Goal: Communication & Community: Answer question/provide support

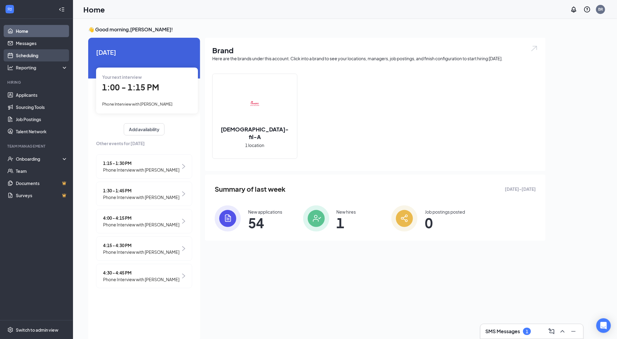
click at [29, 50] on link "Scheduling" at bounding box center [42, 55] width 52 height 12
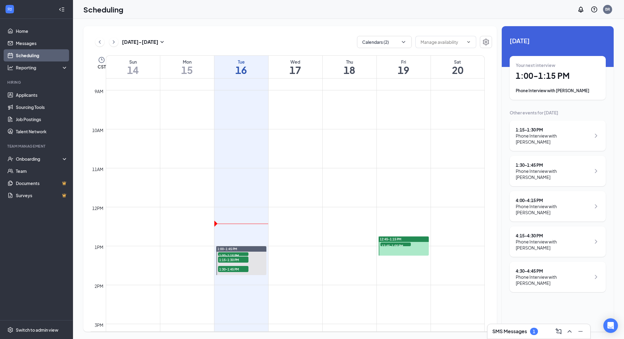
scroll to position [350, 0]
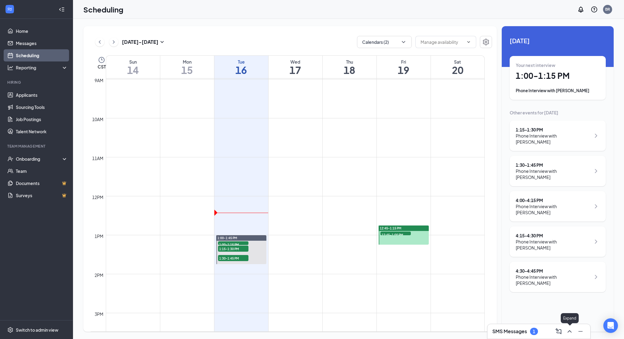
click at [568, 331] on icon "ChevronUp" at bounding box center [569, 331] width 7 height 7
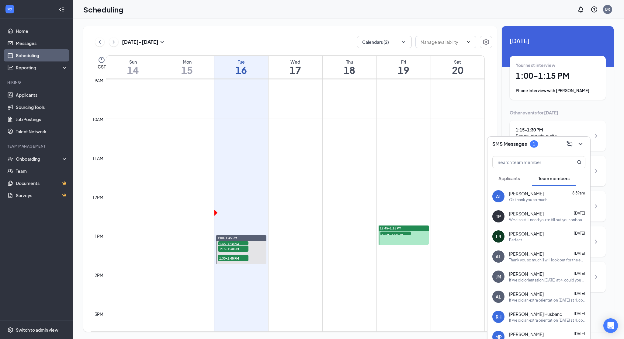
click at [506, 177] on span "Applicants" at bounding box center [510, 178] width 22 height 5
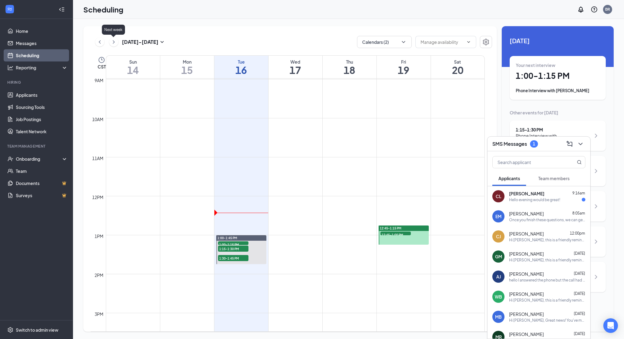
click at [113, 42] on icon "ChevronRight" at bounding box center [114, 41] width 6 height 7
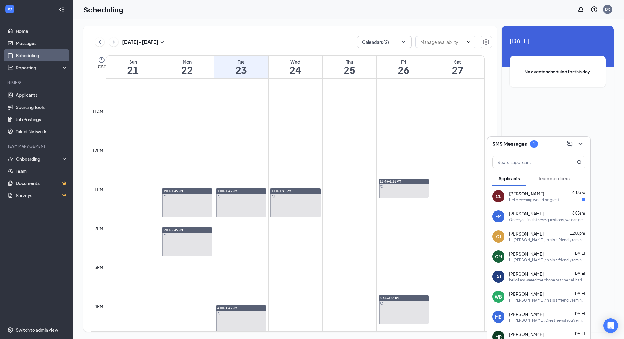
scroll to position [397, 0]
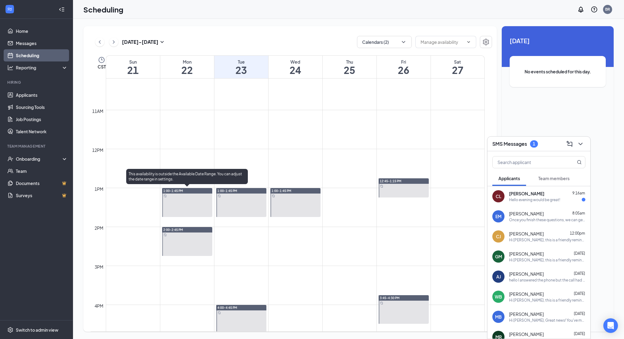
click at [180, 192] on span "1:00-1:45 PM" at bounding box center [173, 191] width 20 height 4
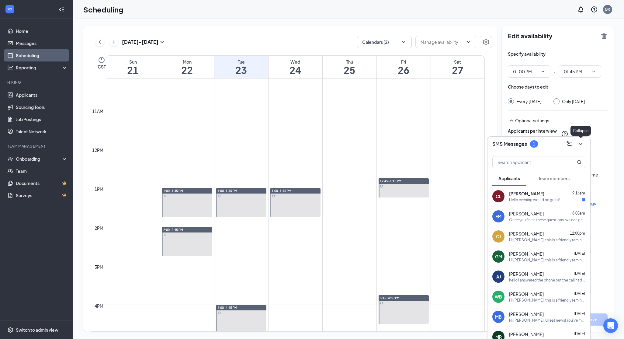
click at [581, 144] on icon "ChevronDown" at bounding box center [580, 143] width 7 height 7
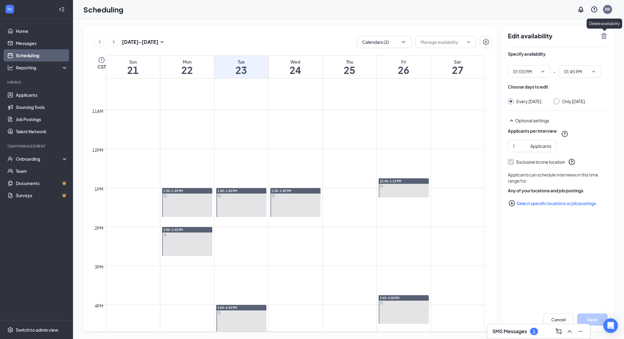
click at [606, 36] on icon "TrashOutline" at bounding box center [603, 36] width 5 height 6
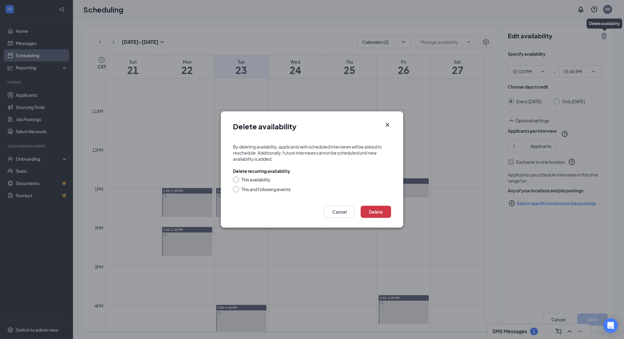
click at [278, 192] on div "This and following events" at bounding box center [266, 189] width 49 height 6
click at [237, 190] on input "This and following events" at bounding box center [235, 188] width 4 height 4
radio input "true"
click at [382, 211] on button "Delete" at bounding box center [376, 212] width 30 height 12
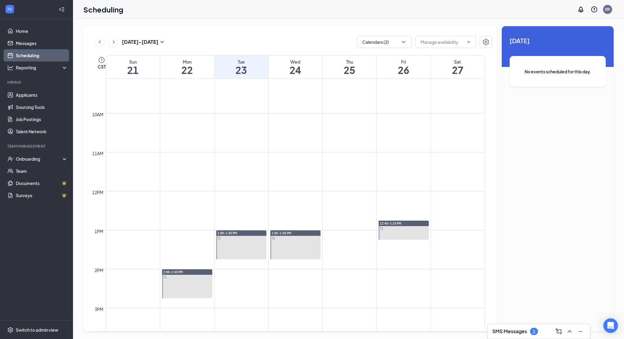
scroll to position [413, 0]
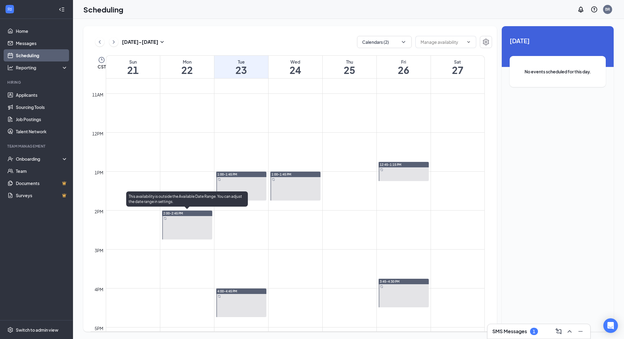
click at [208, 215] on div "2:00-2:45 PM" at bounding box center [187, 212] width 50 height 5
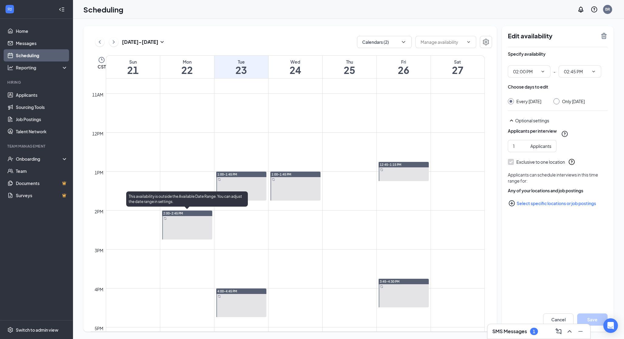
type input "02:00 PM"
type input "02:45 PM"
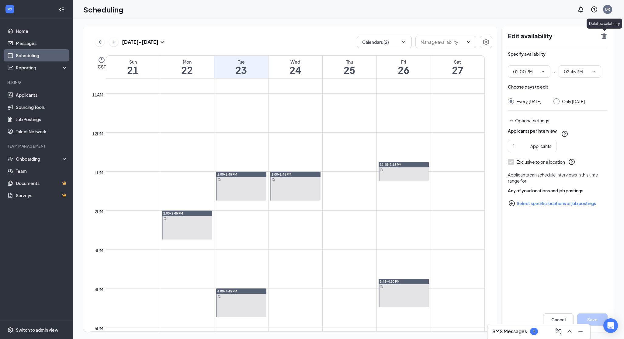
click at [602, 35] on icon "TrashOutline" at bounding box center [603, 36] width 5 height 6
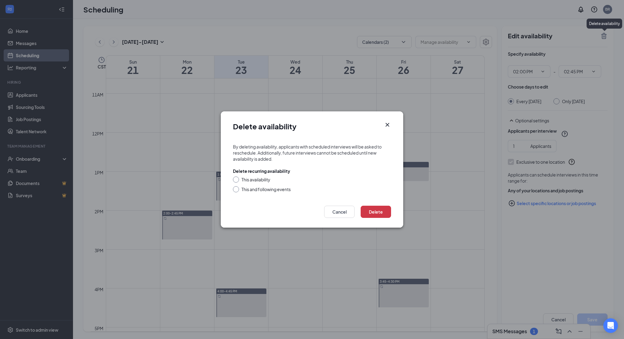
click at [272, 190] on div "This and following events" at bounding box center [266, 189] width 49 height 6
click at [237, 190] on input "This and following events" at bounding box center [235, 188] width 4 height 4
radio input "true"
click at [380, 211] on button "Delete" at bounding box center [376, 212] width 30 height 12
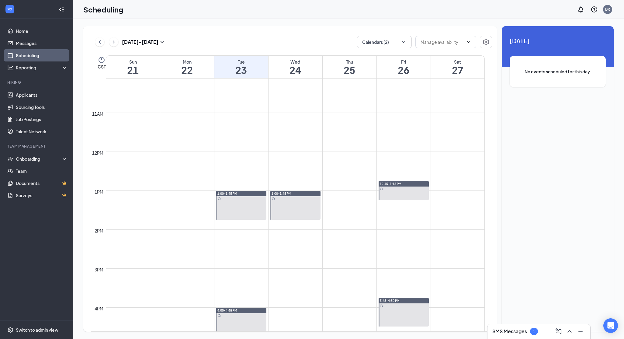
scroll to position [378, 0]
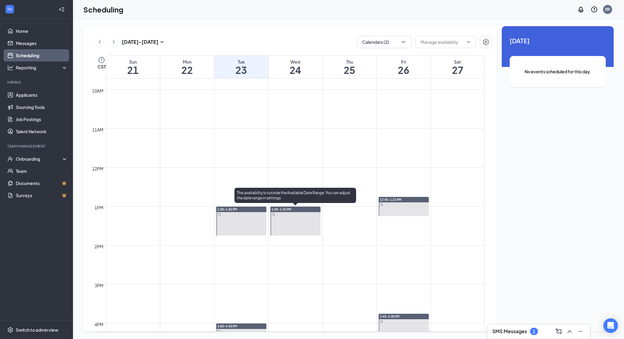
click at [286, 211] on div "1:00-1:45 PM" at bounding box center [295, 209] width 50 height 5
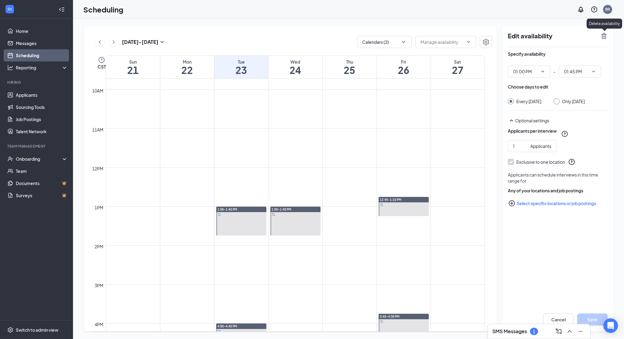
click at [601, 37] on icon "TrashOutline" at bounding box center [603, 35] width 7 height 7
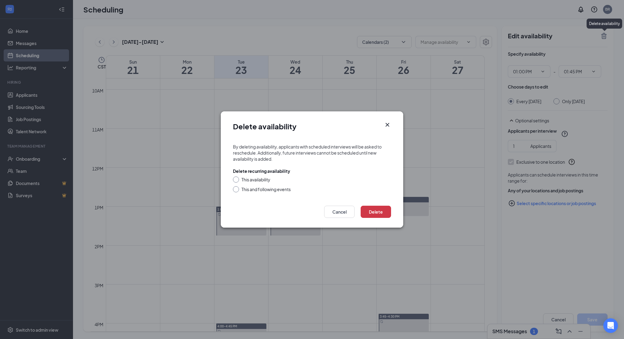
click at [281, 190] on div "This and following events" at bounding box center [266, 189] width 49 height 6
click at [237, 190] on input "This and following events" at bounding box center [235, 188] width 4 height 4
radio input "true"
click at [386, 209] on button "Delete" at bounding box center [376, 212] width 30 height 12
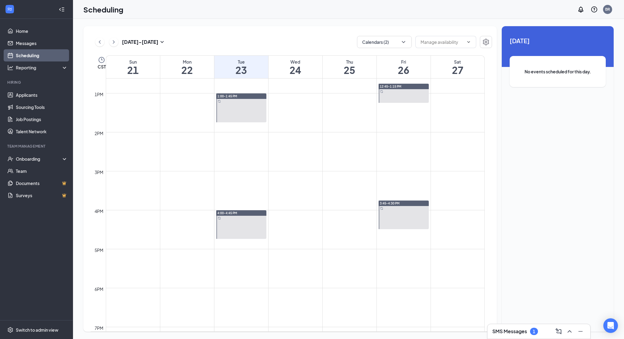
scroll to position [491, 0]
drag, startPoint x: 234, startPoint y: 135, endPoint x: 232, endPoint y: 155, distance: 20.2
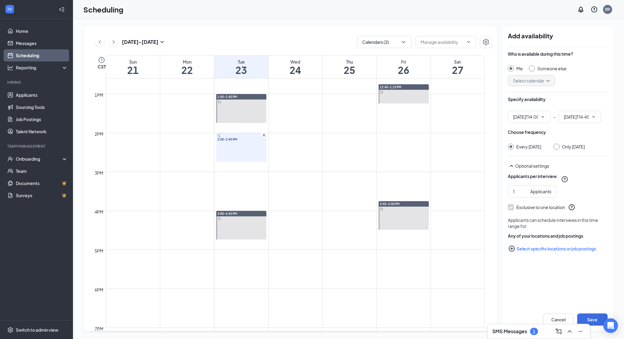
type input "02:00 PM"
type input "02:45 PM"
click at [566, 319] on button "Cancel" at bounding box center [558, 319] width 30 height 12
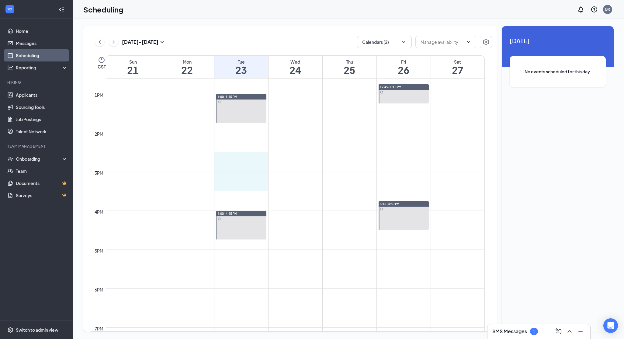
drag, startPoint x: 240, startPoint y: 157, endPoint x: 237, endPoint y: 183, distance: 26.3
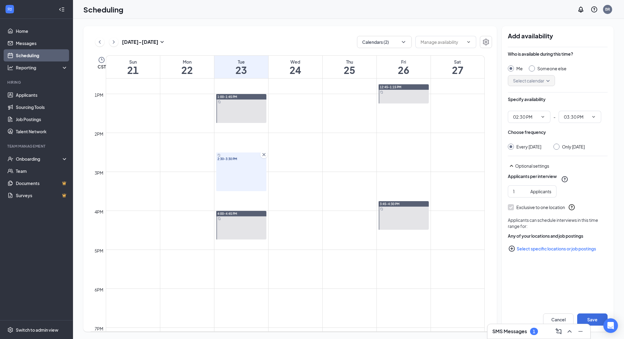
type input "02:30 PM"
type input "03:30 PM"
click at [591, 320] on button "Save" at bounding box center [592, 319] width 30 height 12
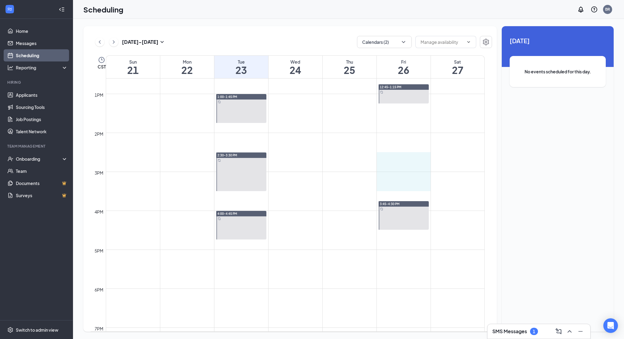
drag, startPoint x: 398, startPoint y: 154, endPoint x: 397, endPoint y: 182, distance: 28.3
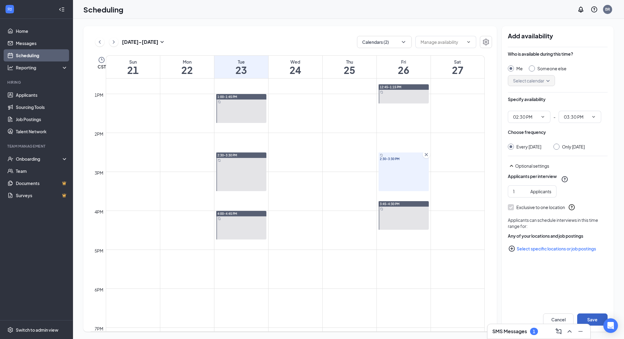
click at [593, 318] on button "Save" at bounding box center [592, 319] width 30 height 12
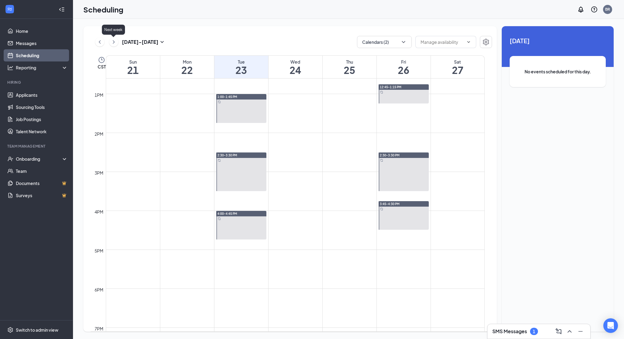
click at [116, 42] on icon "ChevronRight" at bounding box center [114, 41] width 6 height 7
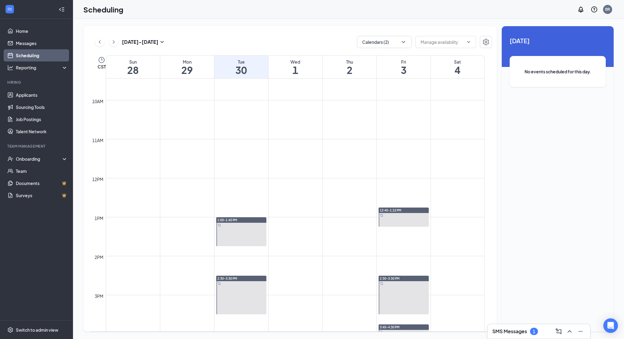
scroll to position [364, 0]
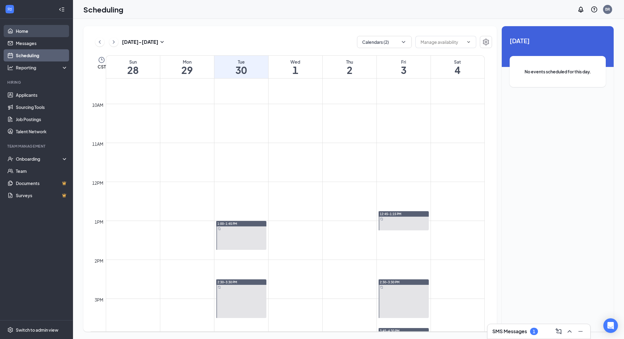
click at [34, 34] on link "Home" at bounding box center [42, 31] width 52 height 12
click at [39, 29] on link "Home" at bounding box center [42, 31] width 52 height 12
click at [29, 57] on link "Scheduling" at bounding box center [42, 55] width 52 height 12
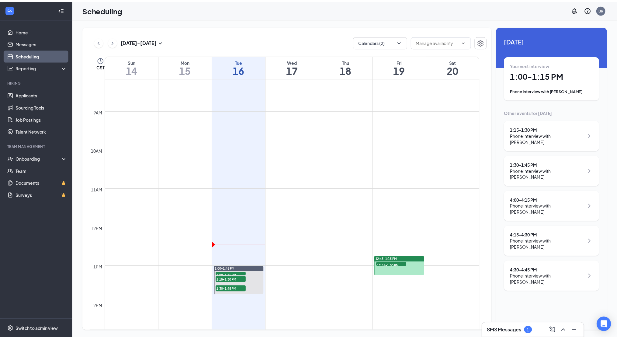
scroll to position [419, 0]
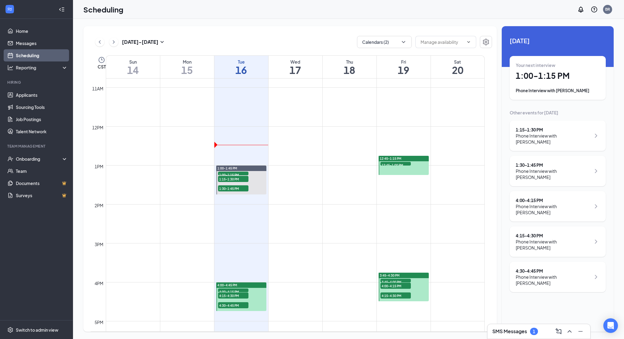
click at [389, 70] on h1 "19" at bounding box center [404, 70] width 54 height 10
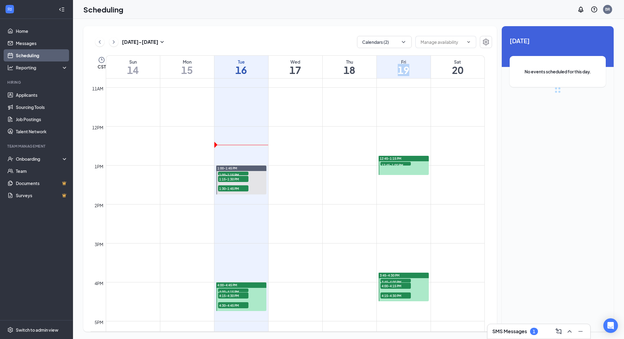
click at [389, 70] on h1 "19" at bounding box center [404, 70] width 54 height 10
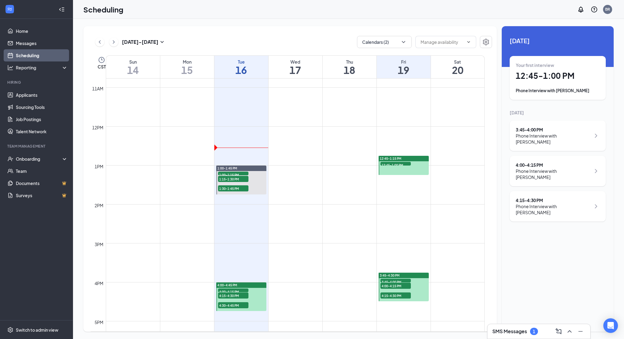
click at [241, 62] on div "Tue" at bounding box center [241, 62] width 54 height 6
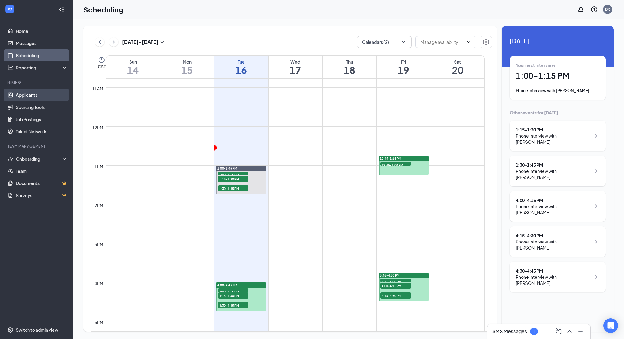
click at [39, 94] on link "Applicants" at bounding box center [42, 95] width 52 height 12
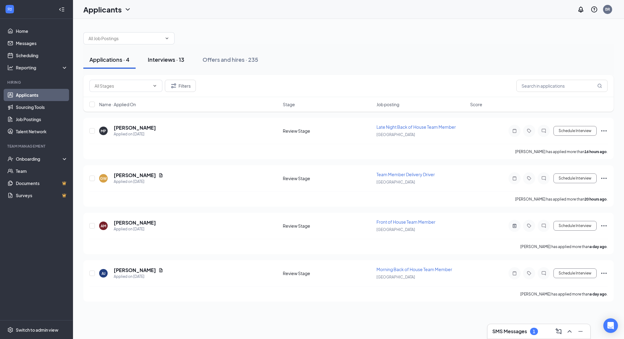
click at [176, 62] on div "Interviews · 13" at bounding box center [166, 60] width 37 height 8
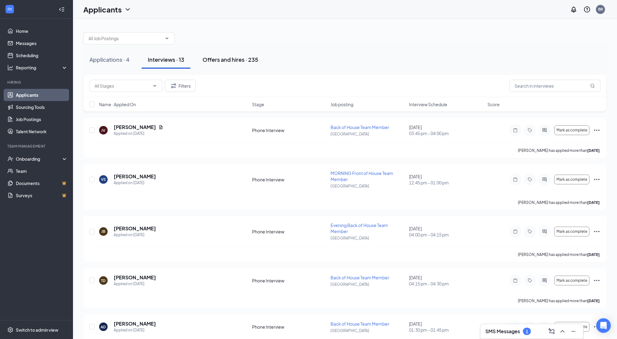
click at [233, 66] on button "Offers and hires · 235" at bounding box center [230, 59] width 68 height 18
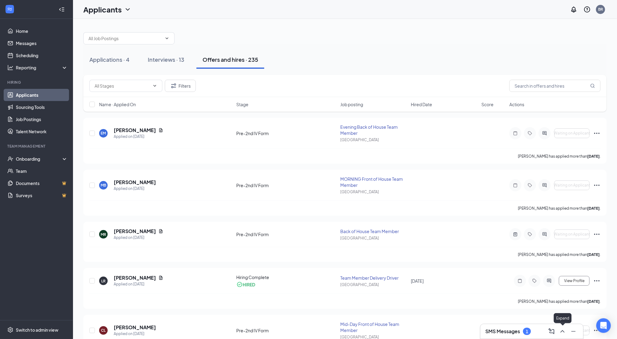
click at [563, 329] on icon "ChevronUp" at bounding box center [562, 331] width 7 height 7
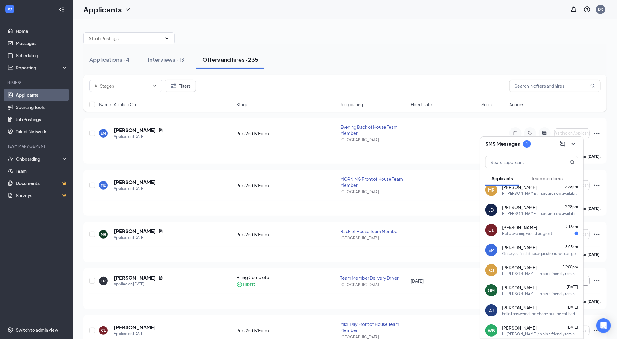
scroll to position [7, 0]
click at [527, 234] on div "Hello evening would be great!" at bounding box center [527, 232] width 51 height 5
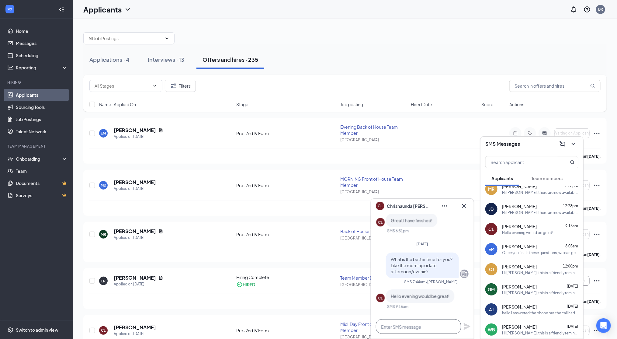
click at [413, 328] on textarea at bounding box center [418, 326] width 85 height 15
type textarea "Could you do 3:30 tomorrow?"
click at [467, 327] on icon "Plane" at bounding box center [467, 326] width 7 height 7
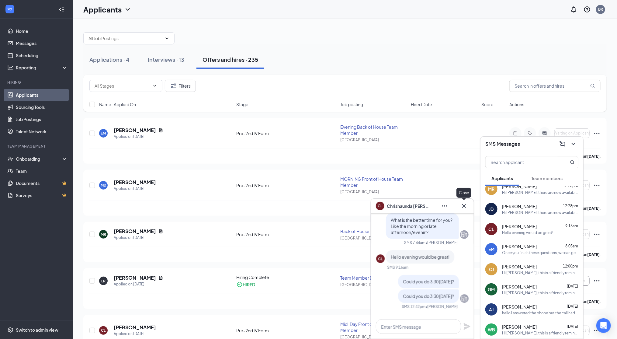
click at [466, 208] on icon "Cross" at bounding box center [464, 205] width 7 height 7
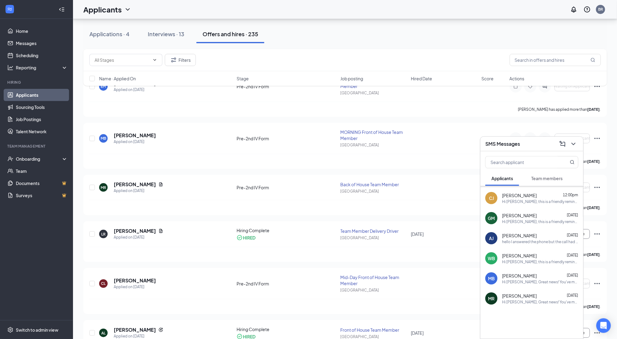
scroll to position [47, 0]
click at [526, 285] on div "MB Madison Brown Sep 12 Hi Madison, Great news! You've moved on to the next sta…" at bounding box center [532, 278] width 103 height 20
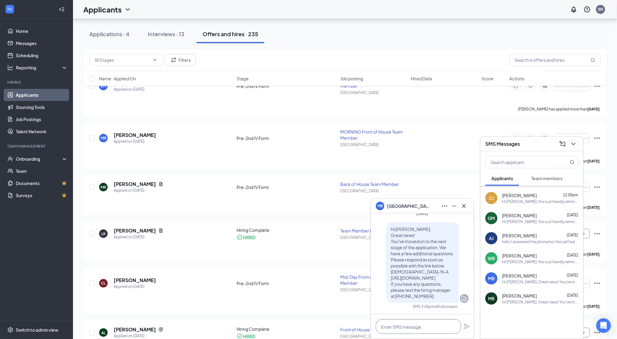
click at [412, 323] on textarea at bounding box center [418, 326] width 85 height 15
type textarea "O"
type textarea "Are you available at 2 pm tomorrow?"
click at [466, 324] on icon "Plane" at bounding box center [467, 326] width 7 height 7
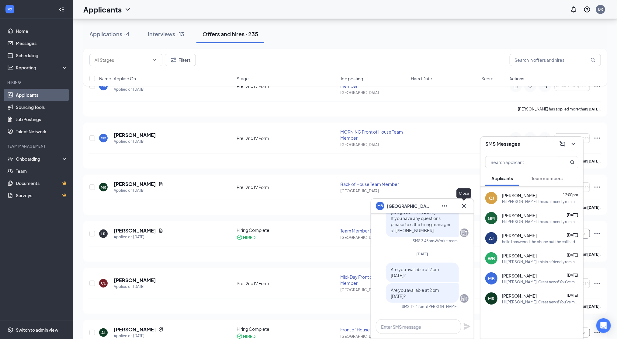
click at [468, 207] on icon "Cross" at bounding box center [464, 205] width 7 height 7
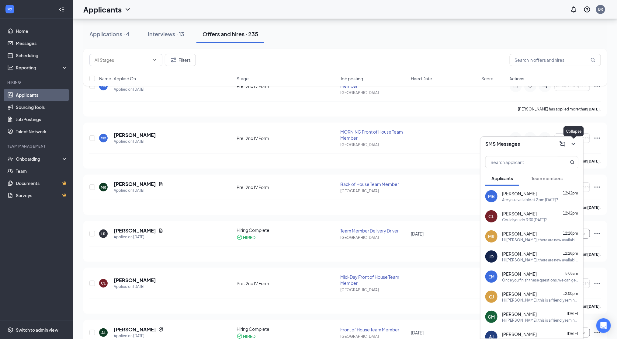
click at [574, 143] on icon "ChevronDown" at bounding box center [573, 143] width 7 height 7
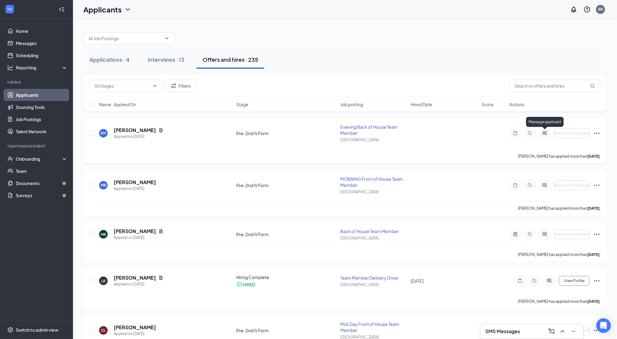
click at [547, 131] on icon "ActiveChat" at bounding box center [545, 133] width 4 height 4
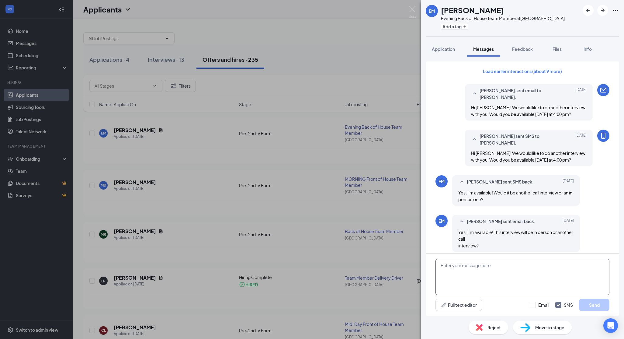
click at [535, 273] on textarea at bounding box center [523, 277] width 174 height 37
click at [536, 279] on textarea "In person" at bounding box center [523, 277] width 174 height 37
type textarea "Hello Ella! our interview process has one more in person interview. Are you ava…"
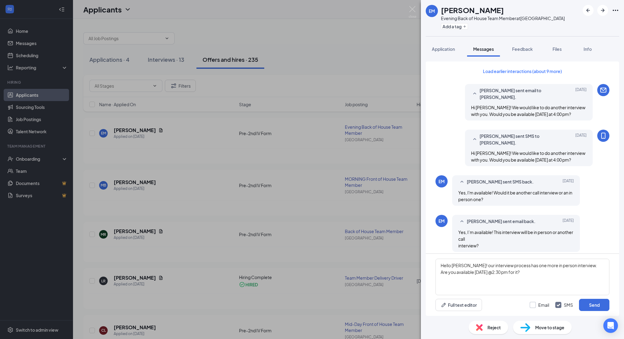
click at [536, 307] on input "Email" at bounding box center [539, 305] width 19 height 6
checkbox input "true"
click at [585, 302] on button "Send" at bounding box center [594, 305] width 30 height 12
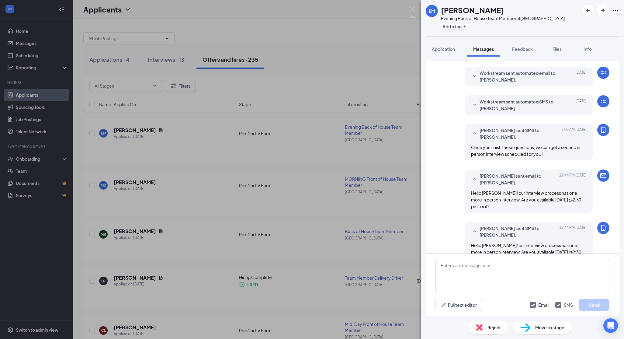
scroll to position [287, 0]
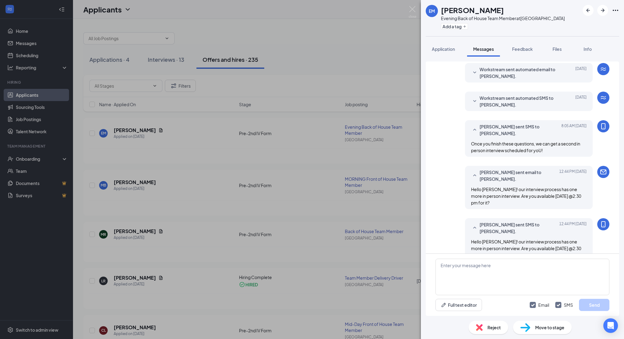
click at [366, 141] on div "EM Ella McNally Evening Back of House Team Member at Bayou Boulevard Add a tag …" at bounding box center [312, 169] width 624 height 339
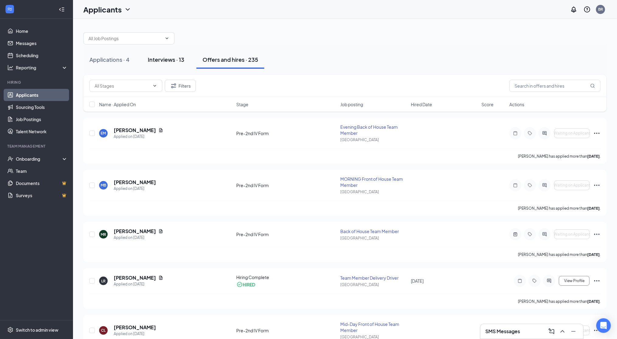
click at [173, 57] on div "Interviews · 13" at bounding box center [166, 60] width 37 height 8
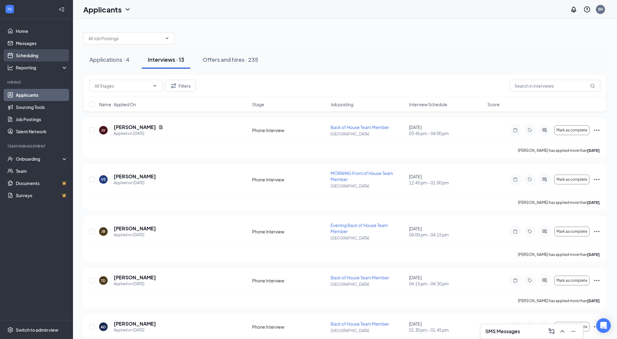
click at [27, 56] on link "Scheduling" at bounding box center [42, 55] width 52 height 12
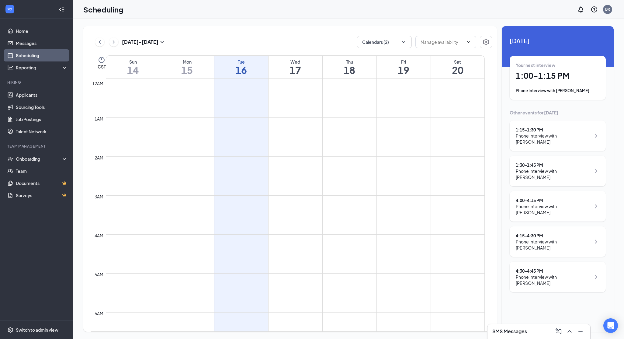
scroll to position [299, 0]
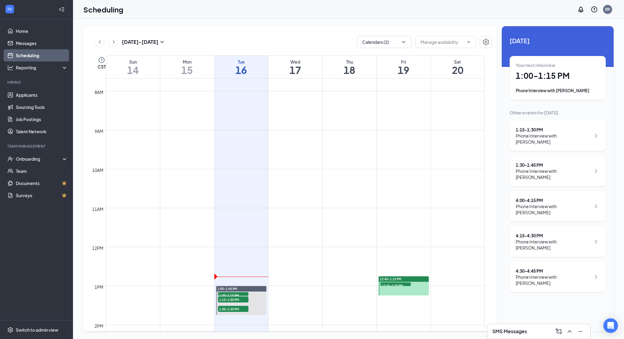
click at [552, 88] on div "Phone Interview with Chloe Josselyn" at bounding box center [558, 91] width 84 height 6
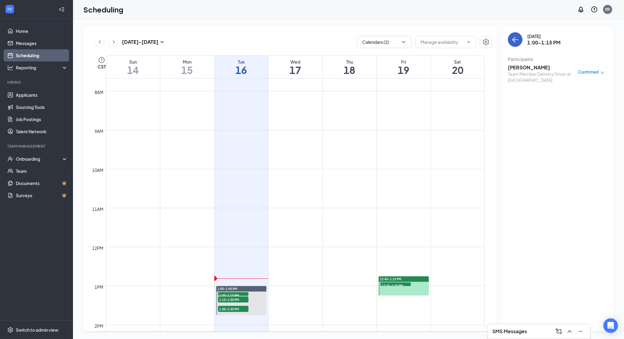
click at [516, 35] on button "back-button" at bounding box center [515, 39] width 15 height 15
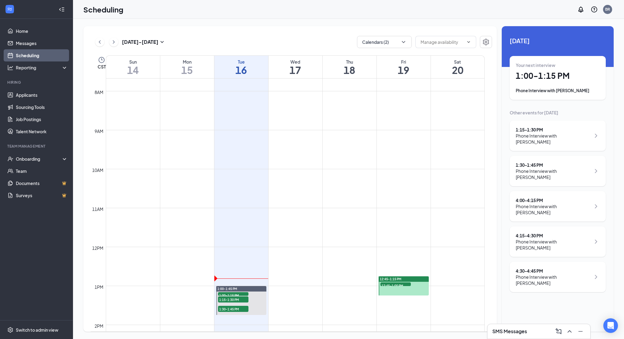
click at [545, 136] on div "Phone Interview with Wyatt Brantley" at bounding box center [553, 139] width 75 height 12
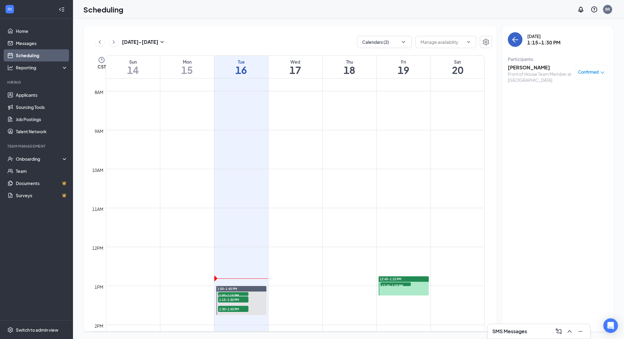
click at [515, 40] on icon "ArrowLeft" at bounding box center [515, 39] width 7 height 7
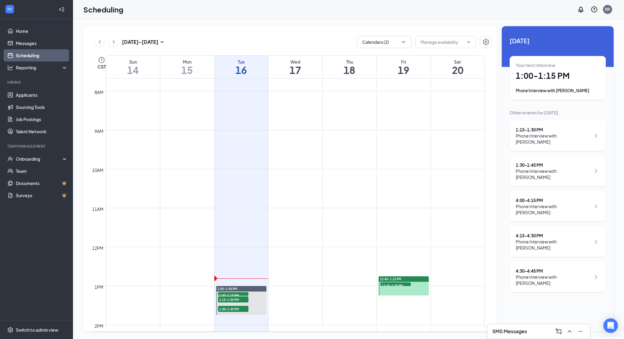
click at [549, 168] on div "Phone Interview with Angelina Diaz" at bounding box center [553, 174] width 75 height 12
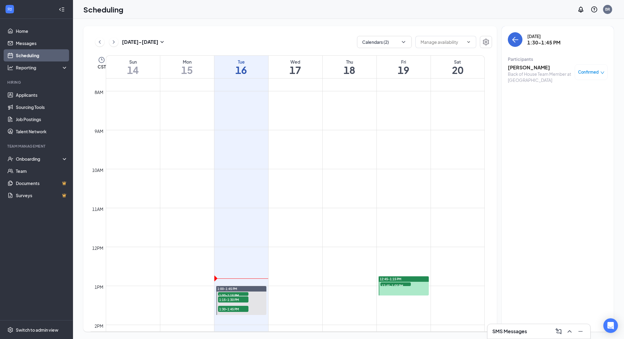
click at [517, 28] on div "Tuesday, Sep 16 1:30-1:45 PM Participants Angelina Diaz Back of House Team Memb…" at bounding box center [558, 178] width 112 height 305
click at [515, 45] on button "back-button" at bounding box center [515, 39] width 15 height 15
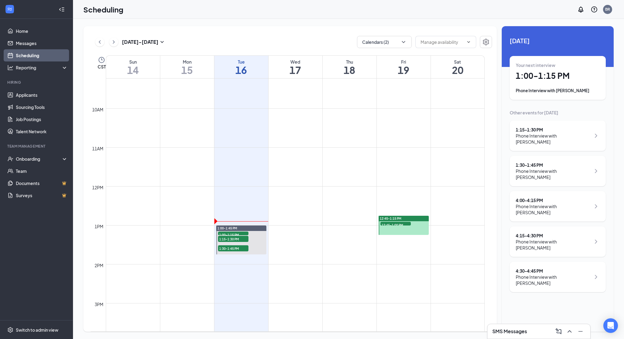
scroll to position [360, 0]
click at [569, 332] on icon "ChevronUp" at bounding box center [569, 331] width 7 height 7
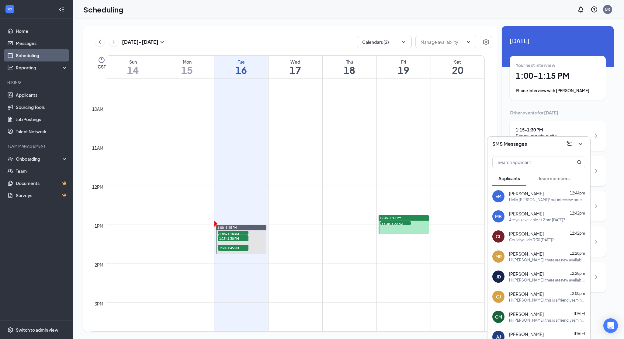
drag, startPoint x: 550, startPoint y: 78, endPoint x: 569, endPoint y: 85, distance: 20.2
click at [569, 85] on div "Your next interview 1:00 - 1:15 PM Phone Interview with Chloe Josselyn" at bounding box center [558, 78] width 84 height 32
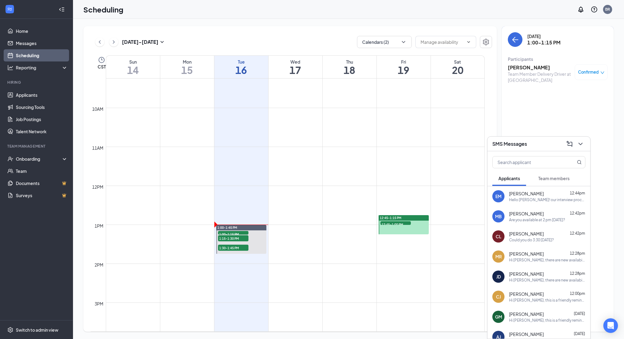
click at [523, 68] on h3 "Chloe Josselyn" at bounding box center [540, 67] width 64 height 7
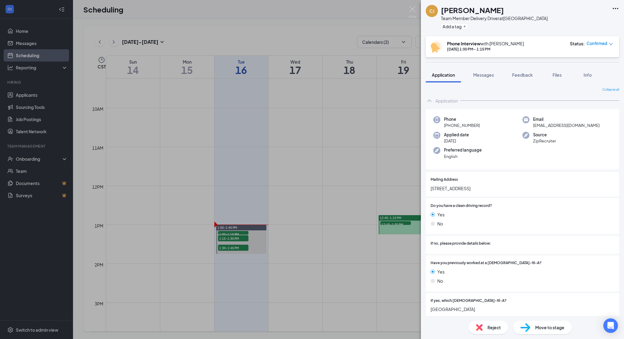
click at [601, 44] on span "Confirmed" at bounding box center [597, 43] width 21 height 6
click at [589, 62] on span "Request Reschedule" at bounding box center [586, 60] width 42 height 7
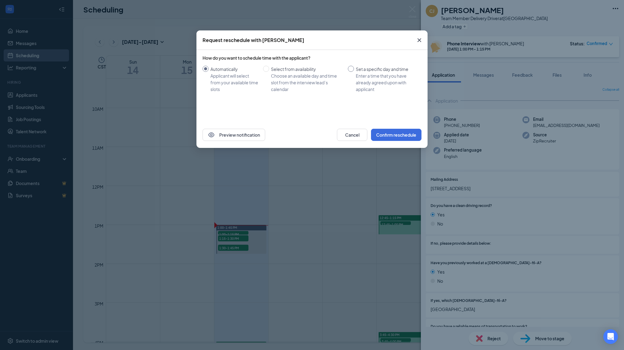
click at [352, 69] on input "Set a specific day and time Enter a time that you have already agreed upon with…" at bounding box center [351, 69] width 6 height 6
radio input "true"
radio input "false"
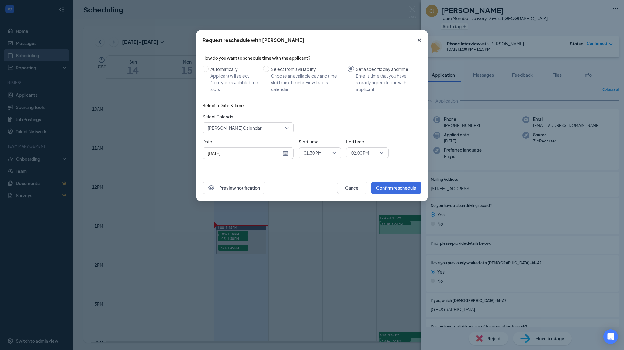
click at [279, 153] on input "Sep 16, 2025" at bounding box center [245, 153] width 74 height 7
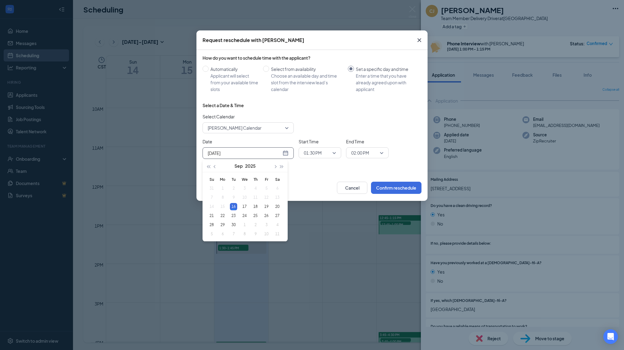
click at [245, 215] on div "24" at bounding box center [244, 215] width 7 height 7
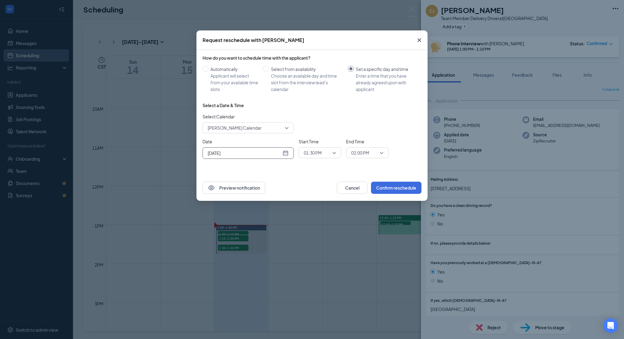
click at [279, 153] on input "Sep 24, 2025" at bounding box center [245, 153] width 74 height 7
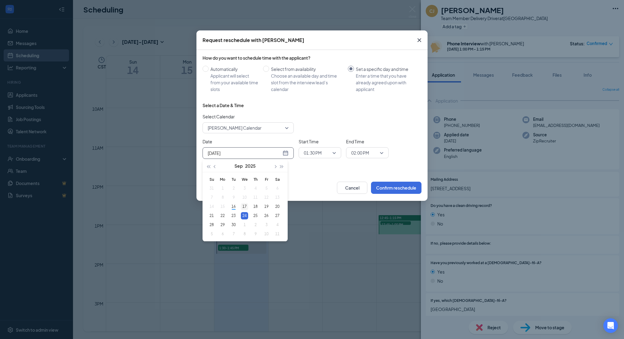
click at [247, 207] on div "17" at bounding box center [244, 206] width 7 height 7
type input "Sep 17, 2025"
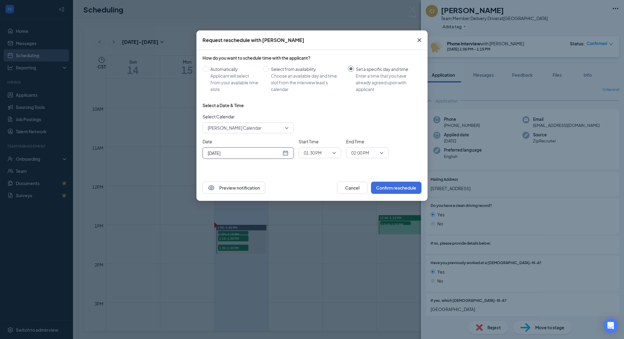
click at [321, 153] on span "01:30 PM" at bounding box center [313, 152] width 18 height 9
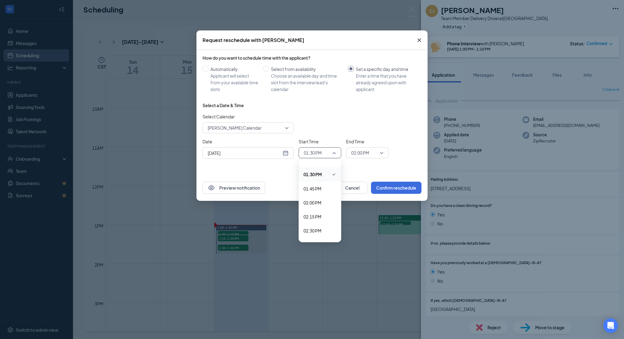
scroll to position [757, 0]
click at [315, 229] on div "02:30 PM" at bounding box center [320, 224] width 43 height 14
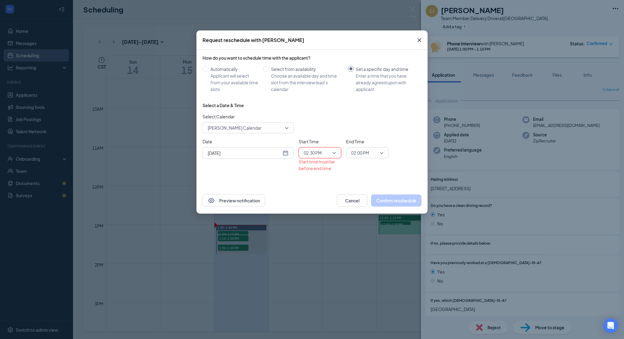
click at [370, 154] on span "02:00 PM" at bounding box center [364, 152] width 27 height 9
click at [367, 227] on span "03:00 PM" at bounding box center [360, 228] width 18 height 7
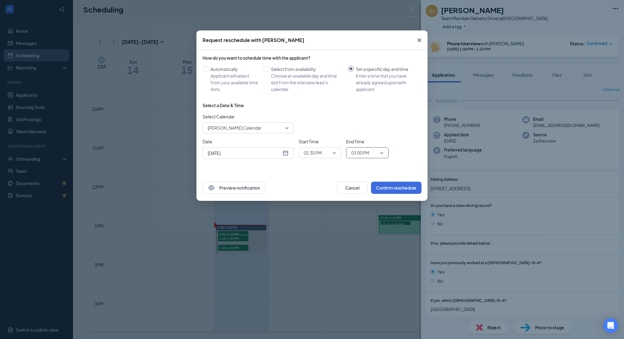
click at [373, 152] on span "03:00 PM" at bounding box center [364, 152] width 27 height 9
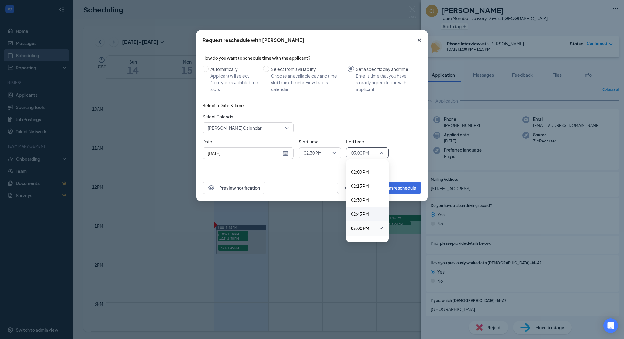
click at [365, 214] on span "02:45 PM" at bounding box center [360, 213] width 18 height 7
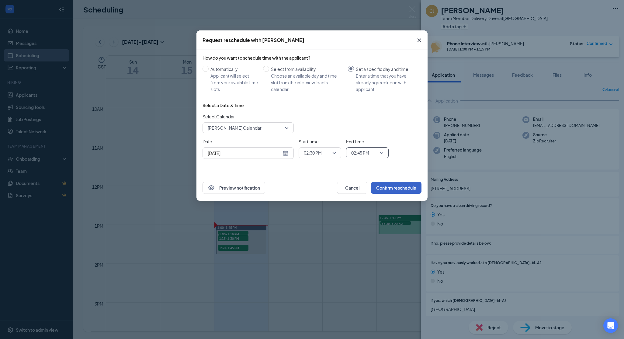
click at [405, 187] on button "Confirm reschedule" at bounding box center [396, 188] width 50 height 12
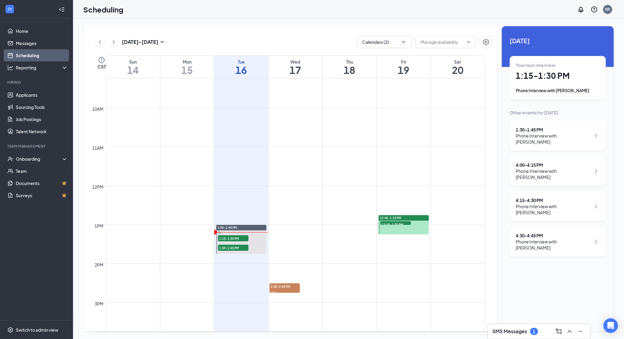
click at [550, 89] on div "Phone Interview with Wyatt Brantley" at bounding box center [558, 91] width 84 height 6
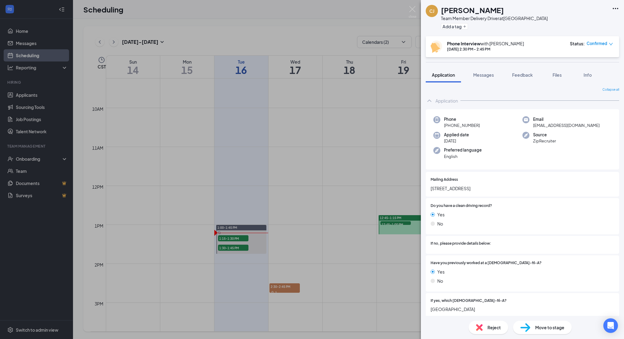
click at [364, 166] on div "CJ Chloe Josselyn Team Member Delivery Driver at Bayou Boulevard Add a tag Phon…" at bounding box center [312, 169] width 624 height 339
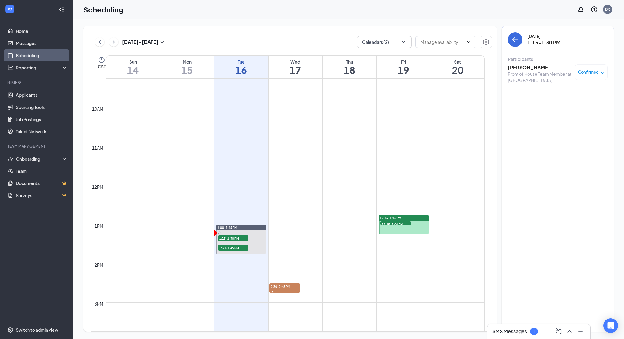
click at [531, 70] on h3 "Wyatt Brantley" at bounding box center [540, 67] width 64 height 7
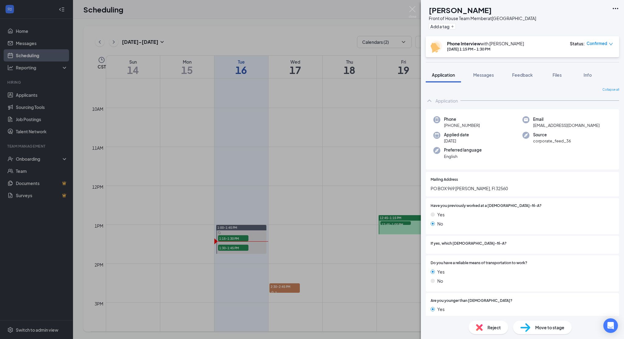
click at [615, 8] on icon "Ellipses" at bounding box center [615, 8] width 7 height 7
click at [589, 18] on link "View full application" at bounding box center [569, 19] width 39 height 7
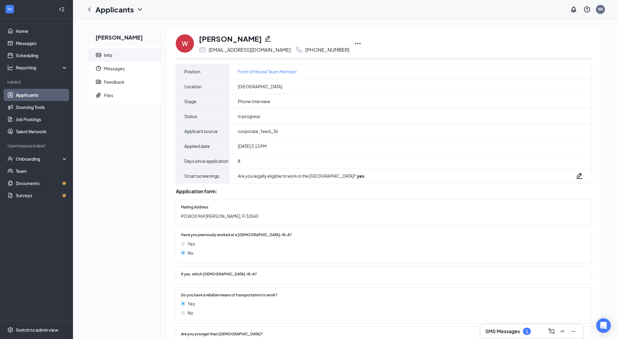
click at [354, 45] on icon "Ellipses" at bounding box center [357, 43] width 7 height 7
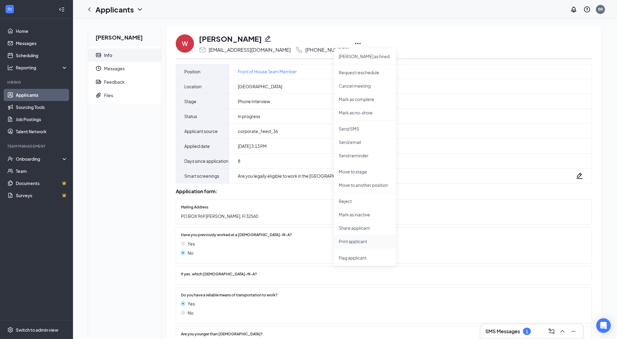
click at [354, 239] on p "Print applicant" at bounding box center [365, 241] width 52 height 6
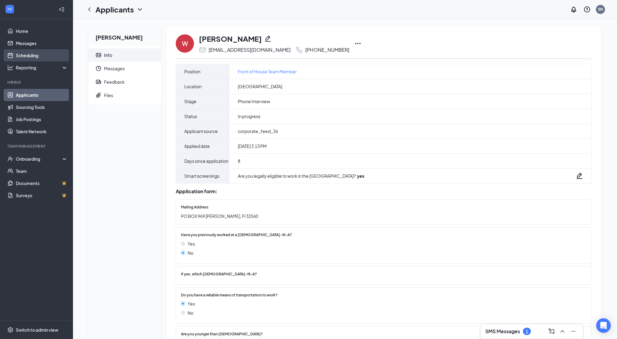
click at [40, 54] on link "Scheduling" at bounding box center [42, 55] width 52 height 12
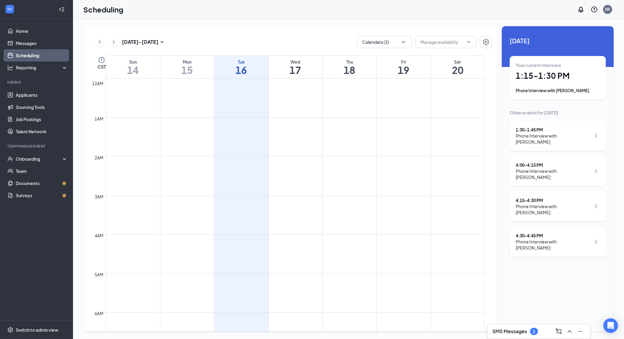
scroll to position [299, 0]
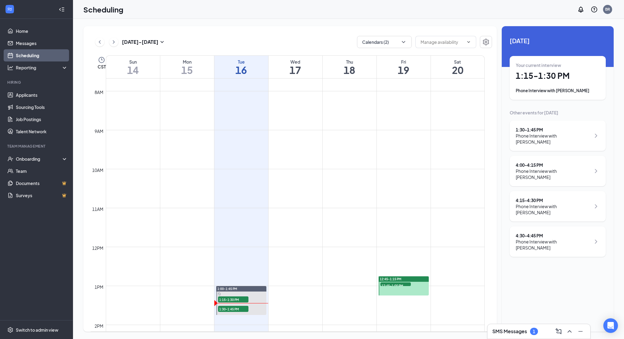
click at [569, 331] on icon "ChevronUp" at bounding box center [569, 331] width 7 height 7
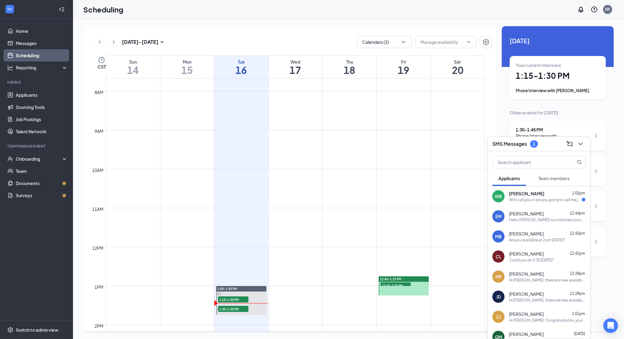
click at [548, 200] on div "Will I call you or are you going to call me just so I know." at bounding box center [545, 199] width 73 height 5
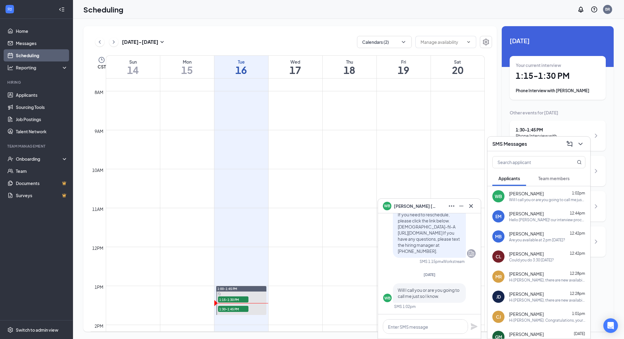
click at [531, 221] on div "Hello Ella! our interview process has one more in person interview. Are you ava…" at bounding box center [547, 219] width 76 height 5
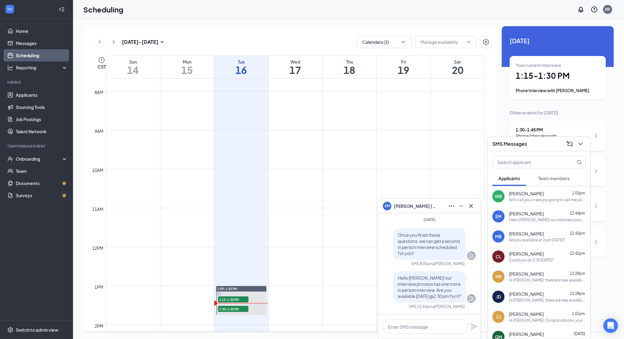
click at [542, 256] on span "Chrishaunda Legg" at bounding box center [526, 254] width 35 height 6
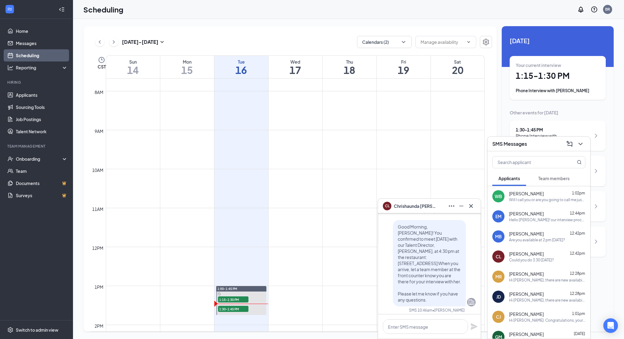
scroll to position [-235, 0]
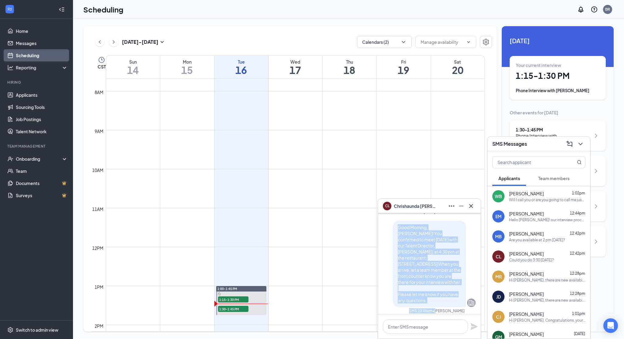
drag, startPoint x: 390, startPoint y: 221, endPoint x: 431, endPoint y: 308, distance: 96.7
copy span "Good Morning, Chrishaunda! You confirmed to meet today with our Talent Director…"
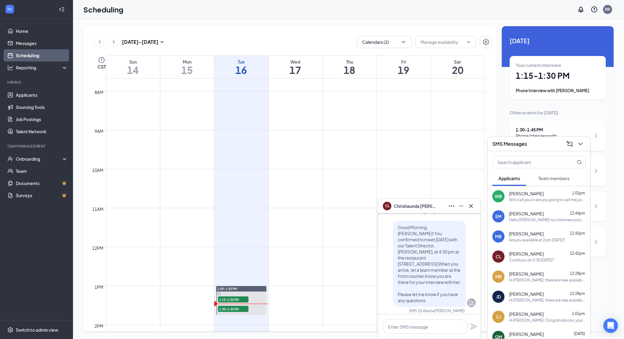
click at [537, 198] on div "Will I call you or are you going to call me just so I know." at bounding box center [547, 199] width 76 height 5
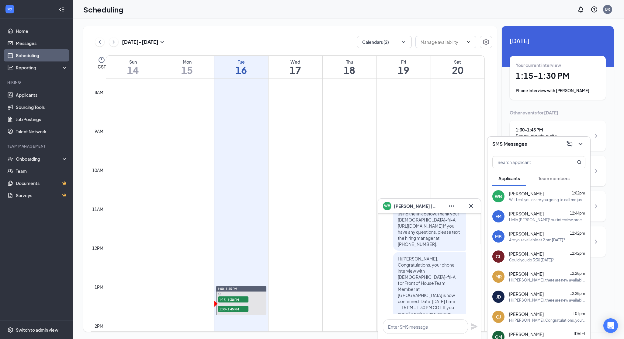
scroll to position [-49, 0]
click at [408, 326] on textarea at bounding box center [425, 326] width 85 height 15
paste textarea "Good Morning, Chrishaunda! You confirmed to meet today with our Talent Director…"
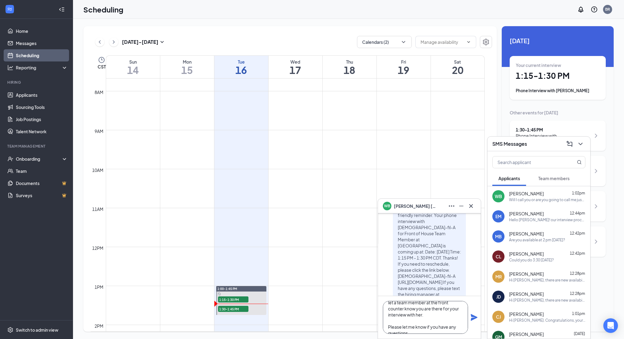
scroll to position [0, 0]
click at [426, 308] on textarea "Good Morning, Chrishaunda! You confirmed to meet today with our Talent Director…" at bounding box center [425, 317] width 85 height 33
click at [412, 320] on textarea "Hello Wyatt! You confirmed to meet today with our Talent Director, Kathryn, at …" at bounding box center [425, 317] width 85 height 33
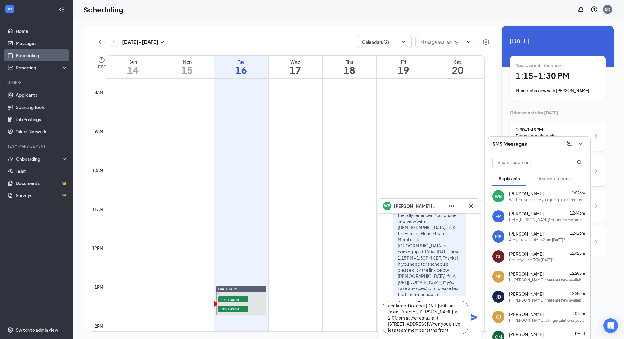
click at [405, 311] on textarea "Hello Wyatt! You confirmed to meet today with our Talent Director, Kathryn, at …" at bounding box center [425, 317] width 85 height 33
type textarea "Hello Wyatt! You confirmed to meet today with our Talent Director, Kathryn, tom…"
click at [472, 316] on icon "Plane" at bounding box center [474, 317] width 7 height 7
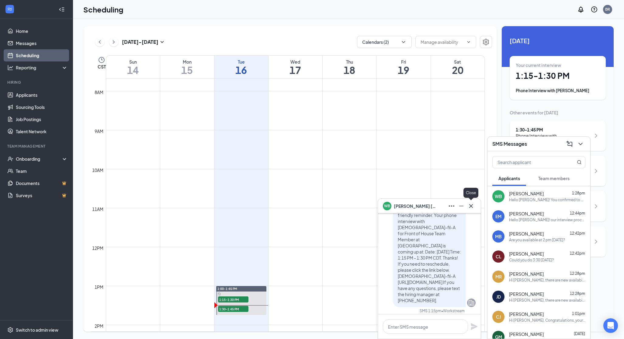
click at [471, 203] on icon "Cross" at bounding box center [471, 205] width 7 height 7
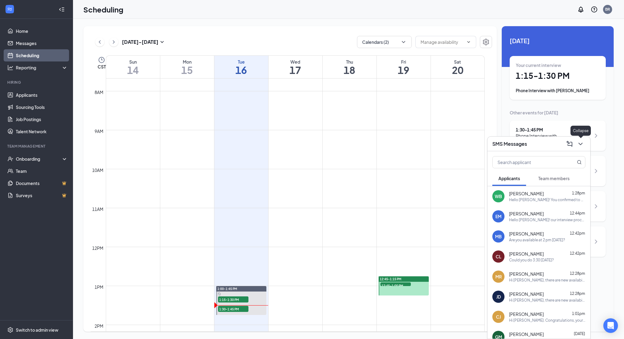
click at [582, 143] on icon "ChevronDown" at bounding box center [580, 143] width 7 height 7
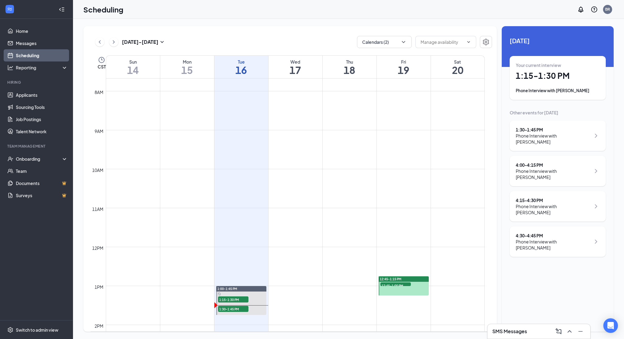
click at [565, 132] on div "1:30 - 1:45 PM" at bounding box center [553, 130] width 75 height 6
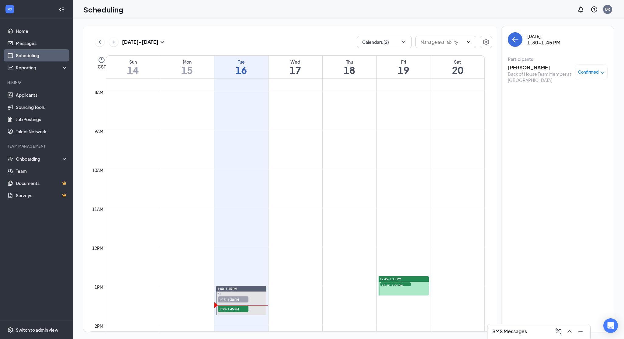
click at [529, 68] on h3 "[PERSON_NAME]" at bounding box center [540, 67] width 64 height 7
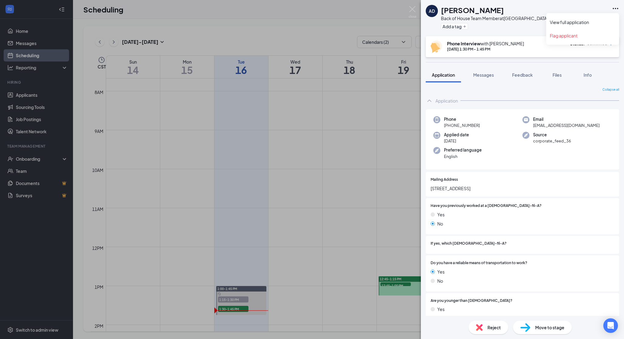
click at [615, 11] on icon "Ellipses" at bounding box center [615, 8] width 7 height 7
click at [581, 19] on link "View full application" at bounding box center [583, 22] width 66 height 6
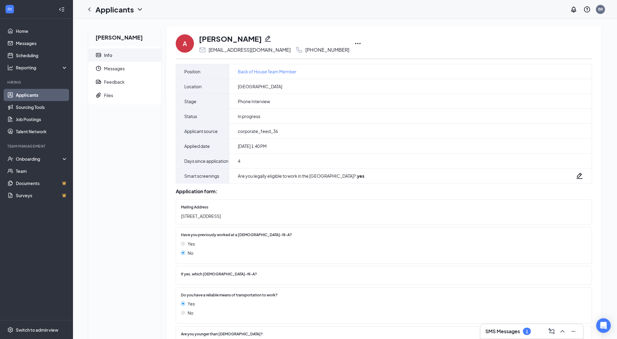
click at [354, 43] on icon "Ellipses" at bounding box center [357, 43] width 7 height 7
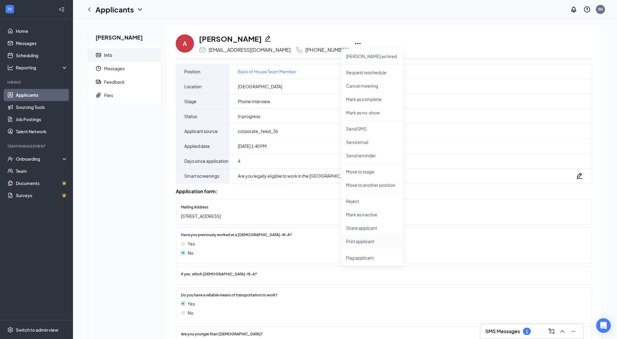
click at [359, 237] on li "Print applicant" at bounding box center [372, 241] width 62 height 13
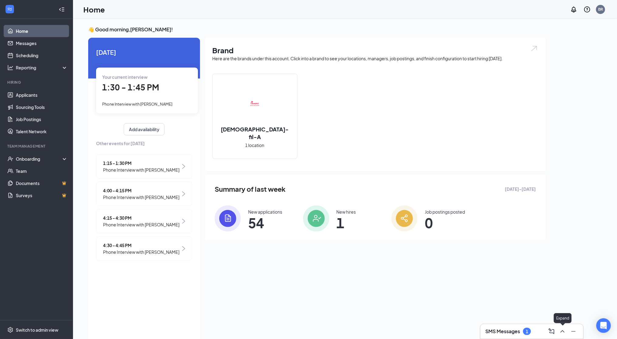
click at [561, 330] on icon "ChevronUp" at bounding box center [562, 331] width 7 height 7
